Goal: Information Seeking & Learning: Learn about a topic

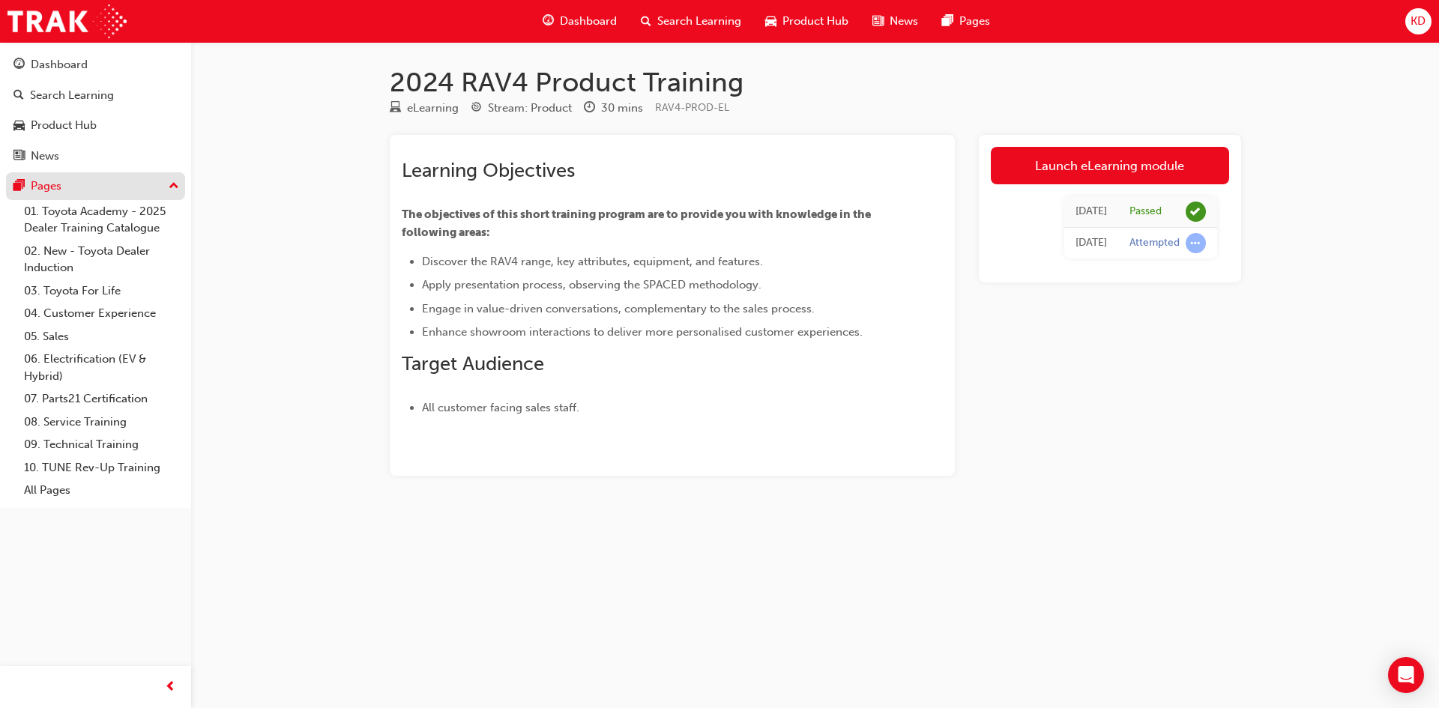
click at [83, 184] on div "Pages" at bounding box center [95, 186] width 164 height 19
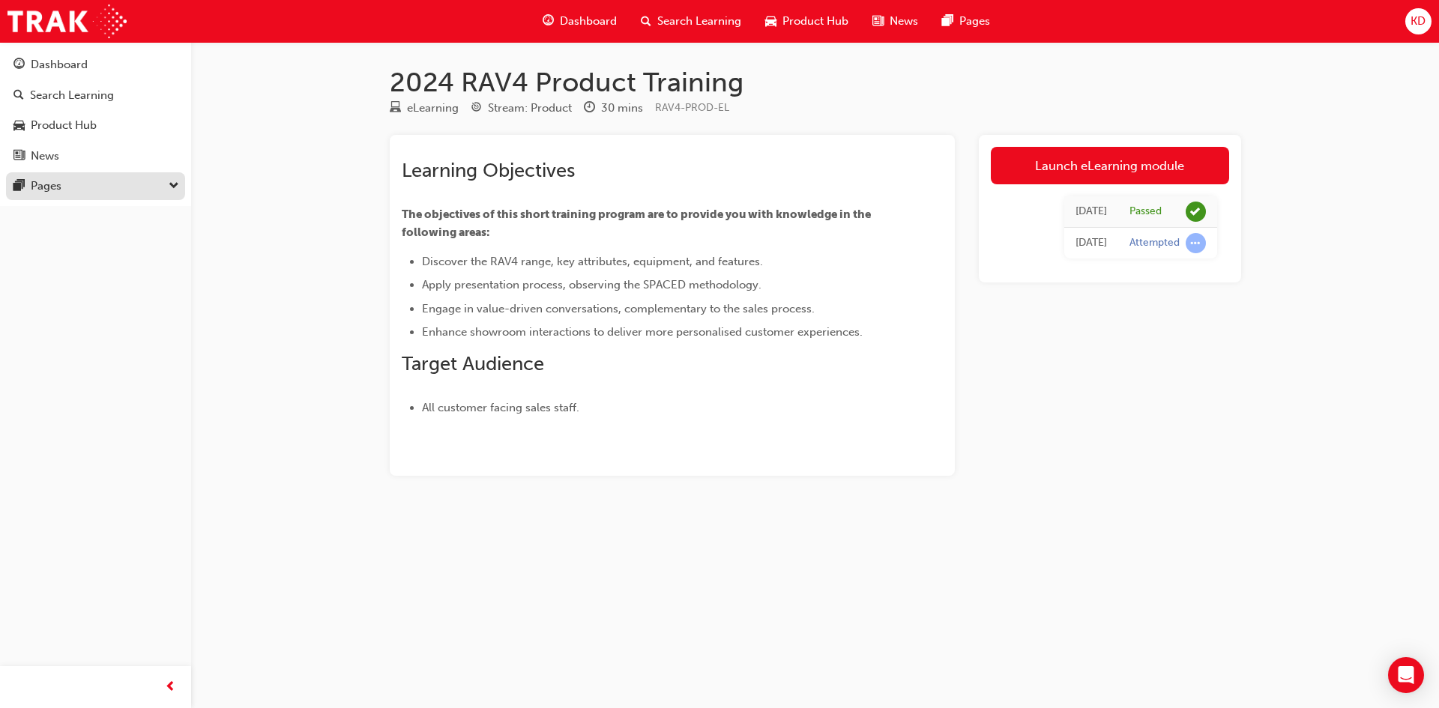
click at [98, 178] on div "Pages" at bounding box center [95, 186] width 164 height 19
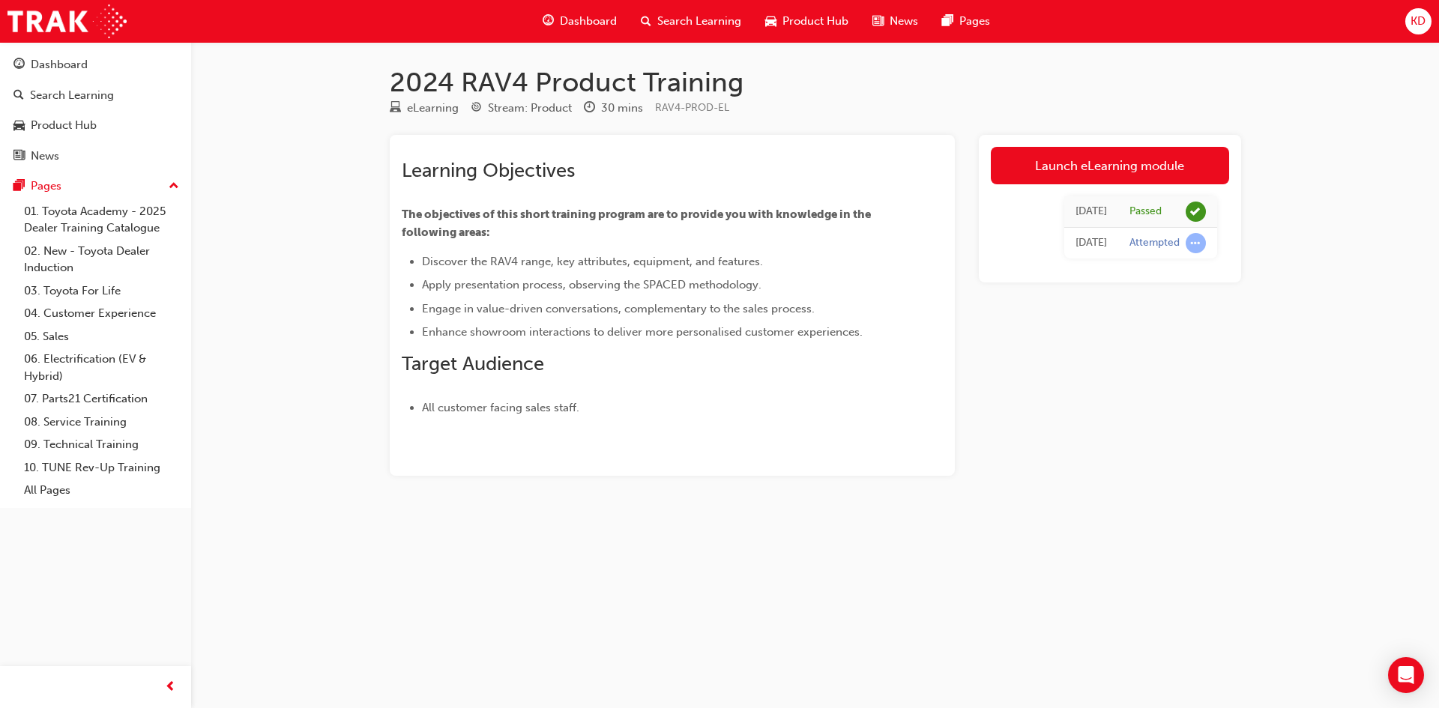
click at [656, 313] on span "Engage in value-driven conversations, complementary to the sales process." at bounding box center [618, 308] width 393 height 13
drag, startPoint x: 570, startPoint y: 420, endPoint x: 701, endPoint y: 265, distance: 202.7
click at [570, 420] on div "Learning Objectives The objectives of this short training program are to provid…" at bounding box center [672, 305] width 565 height 341
click at [1075, 164] on link "Launch eLearning module" at bounding box center [1110, 165] width 238 height 37
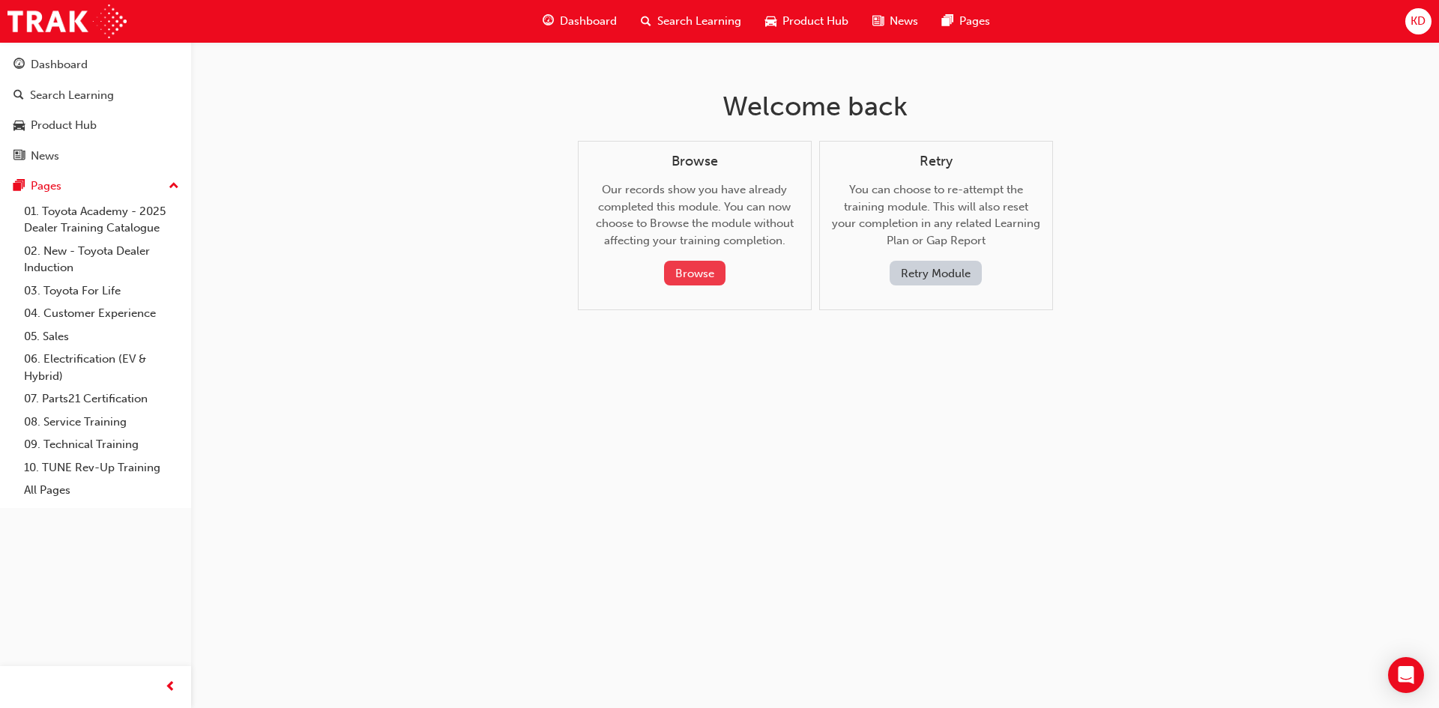
click at [718, 277] on button "Browse" at bounding box center [694, 273] width 61 height 25
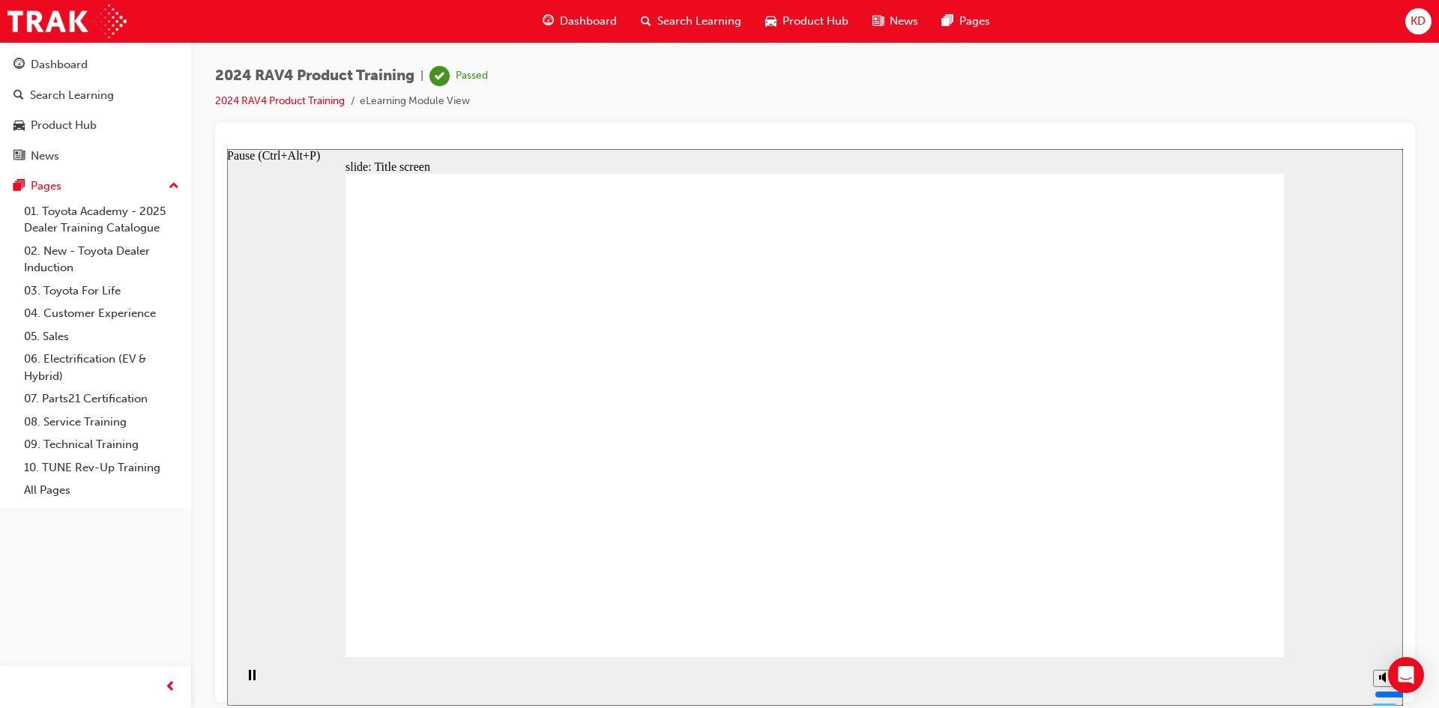
click at [254, 673] on div "Pause (Ctrl+Alt+P)" at bounding box center [251, 681] width 25 height 25
click at [325, 100] on link "2024 RAV4 Product Training" at bounding box center [280, 100] width 130 height 13
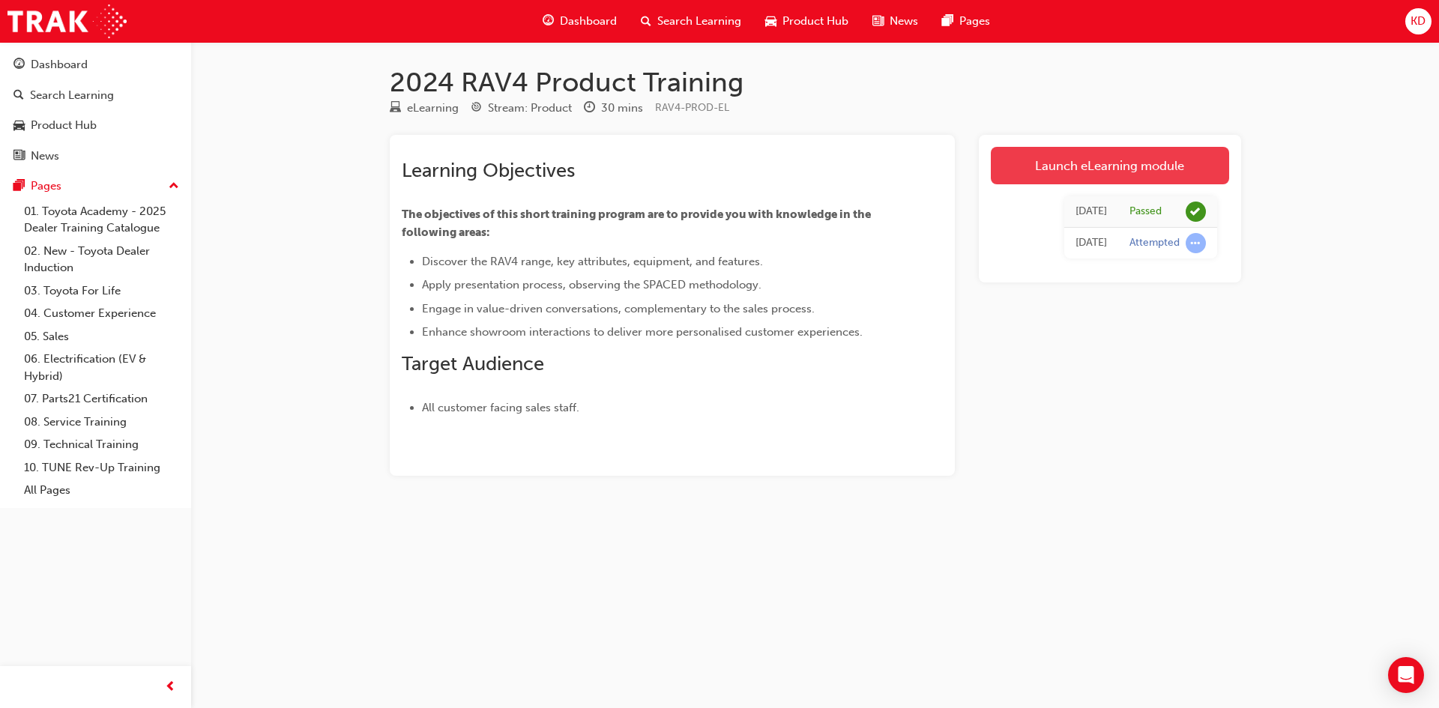
click at [1097, 154] on link "Launch eLearning module" at bounding box center [1110, 165] width 238 height 37
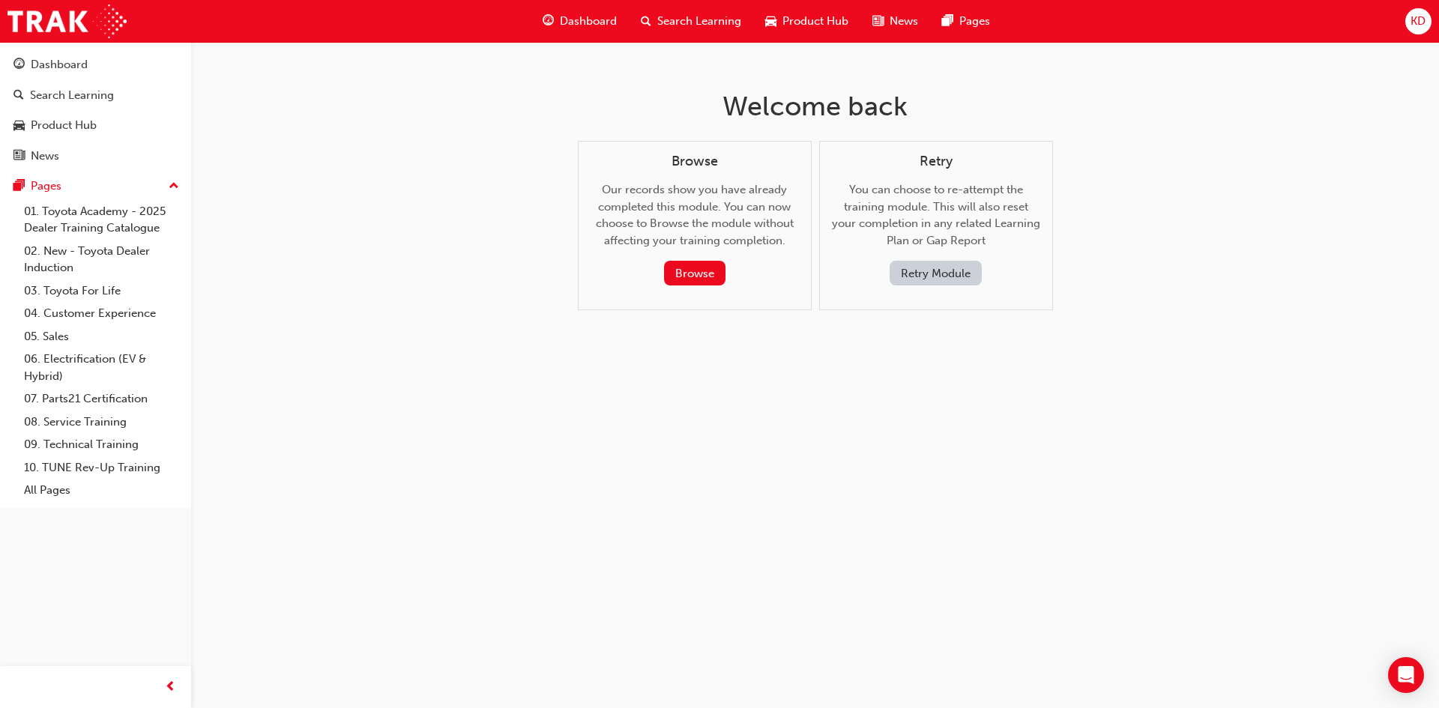
click at [955, 271] on button "Retry Module" at bounding box center [936, 273] width 92 height 25
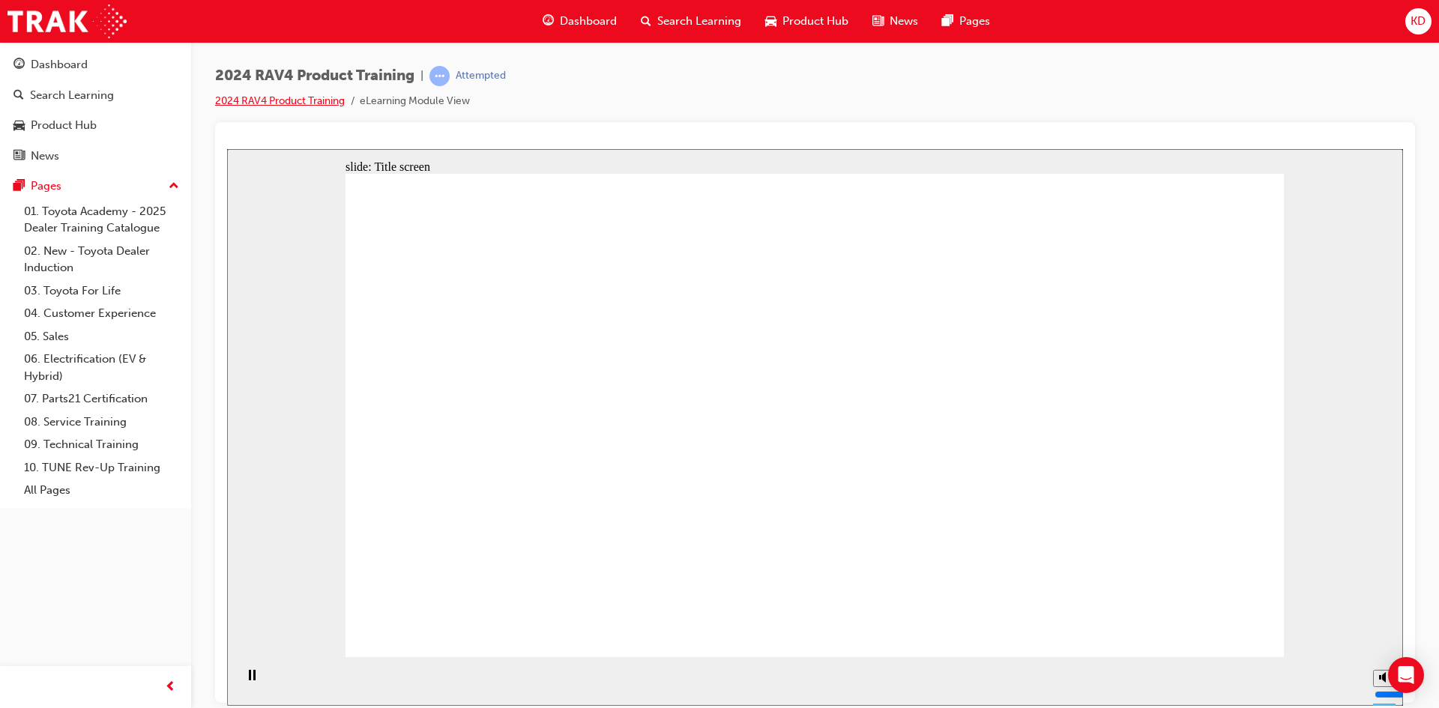
click at [311, 97] on link "2024 RAV4 Product Training" at bounding box center [280, 100] width 130 height 13
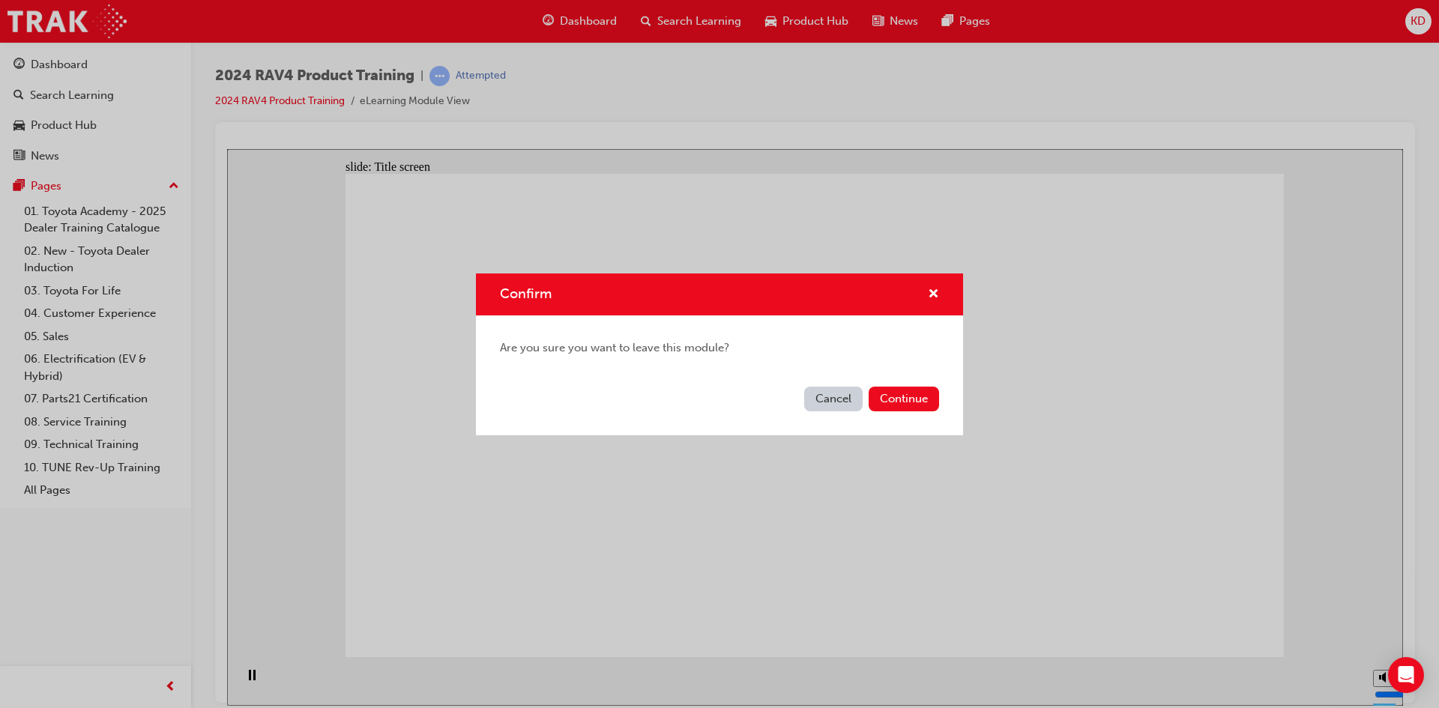
click at [839, 397] on button "Cancel" at bounding box center [833, 399] width 58 height 25
